Goal: Information Seeking & Learning: Understand process/instructions

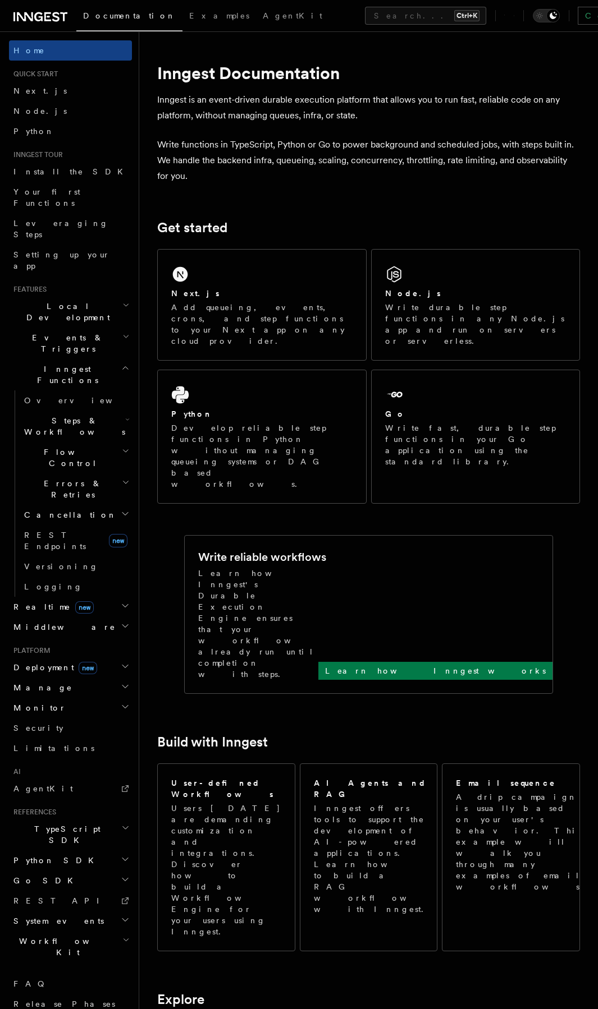
click at [52, 16] on icon at bounding box center [40, 16] width 54 height 13
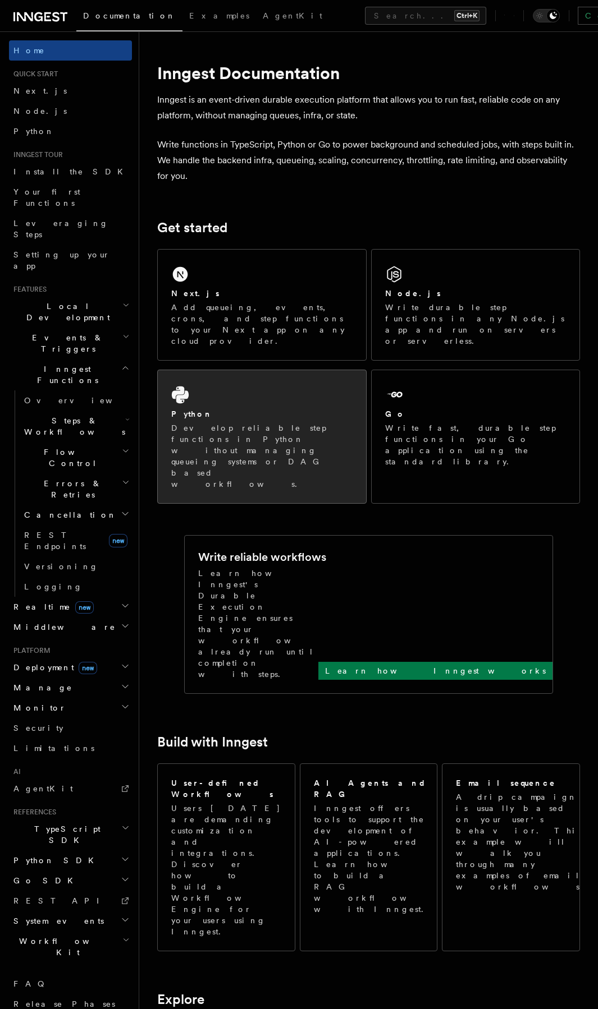
click at [227, 370] on div "Python Develop reliable step functions in Python without managing queueing syst…" at bounding box center [262, 436] width 208 height 133
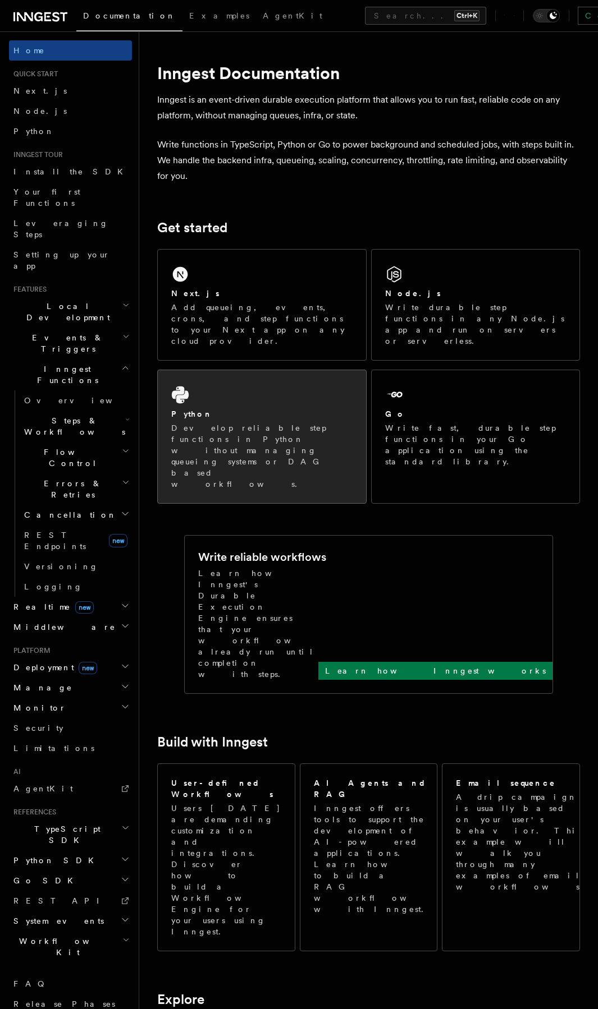
click at [224, 440] on div "Python Develop reliable step functions in Python without managing queueing syst…" at bounding box center [262, 436] width 208 height 133
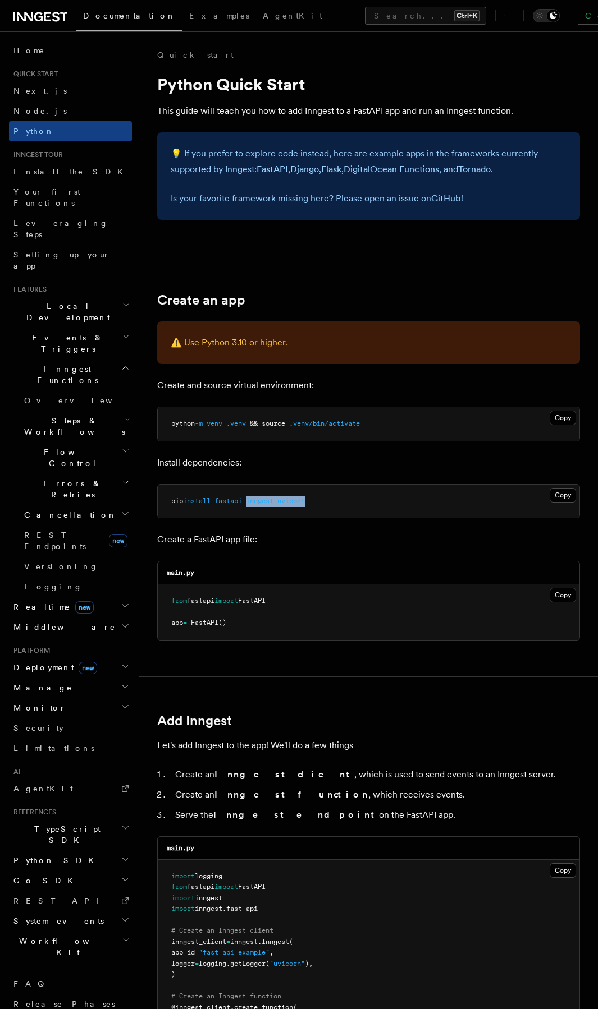
drag, startPoint x: 252, startPoint y: 503, endPoint x: 336, endPoint y: 499, distance: 84.2
click at [336, 499] on pre "pip install fastapi inngest uvicorn" at bounding box center [368, 502] width 421 height 34
click at [329, 501] on pre "pip install fastapi inngest uvicorn" at bounding box center [368, 502] width 421 height 34
click at [269, 502] on span "inngest" at bounding box center [259, 501] width 27 height 8
